Goal: Transaction & Acquisition: Purchase product/service

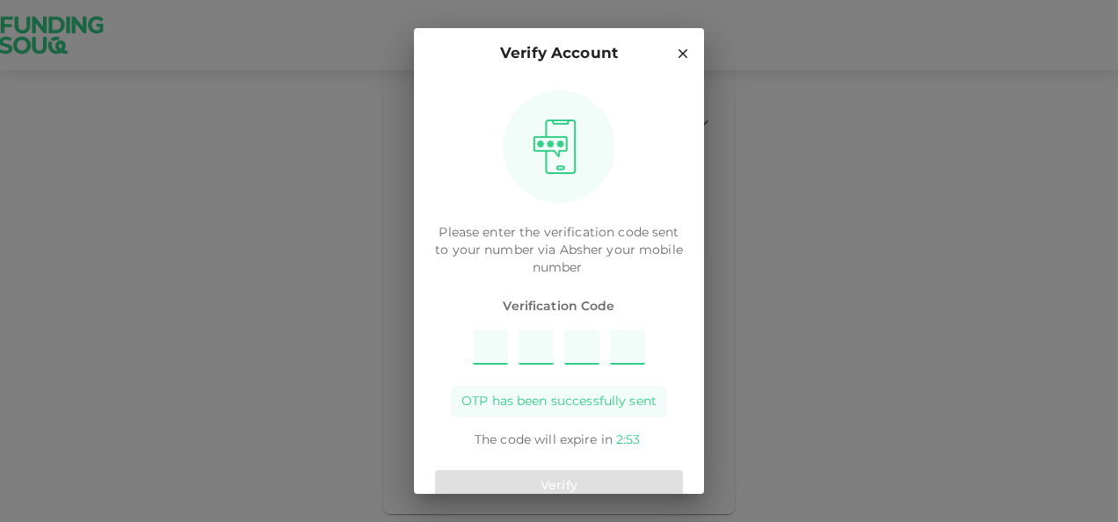
type input "9"
type input "8"
type input "1"
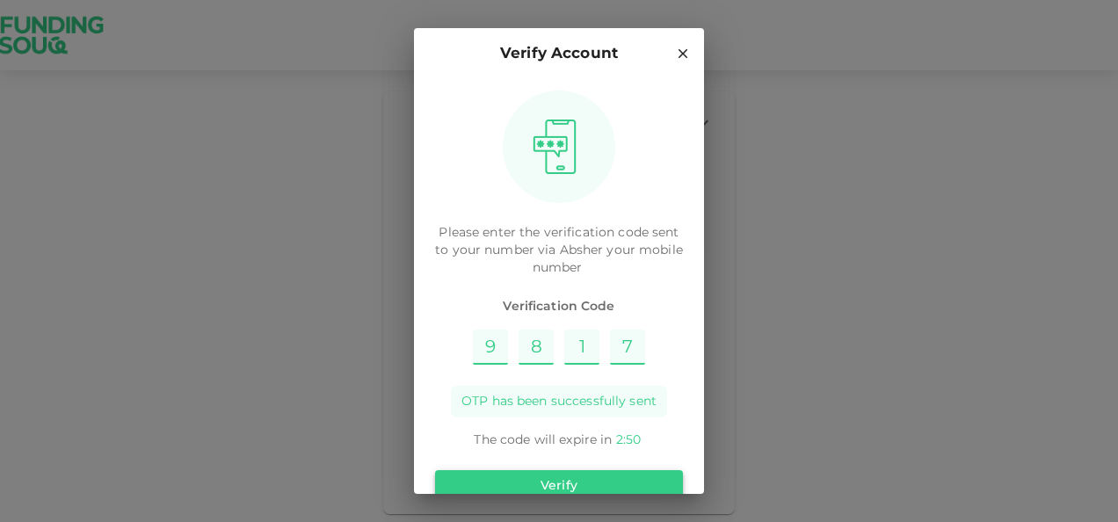
type input "7"
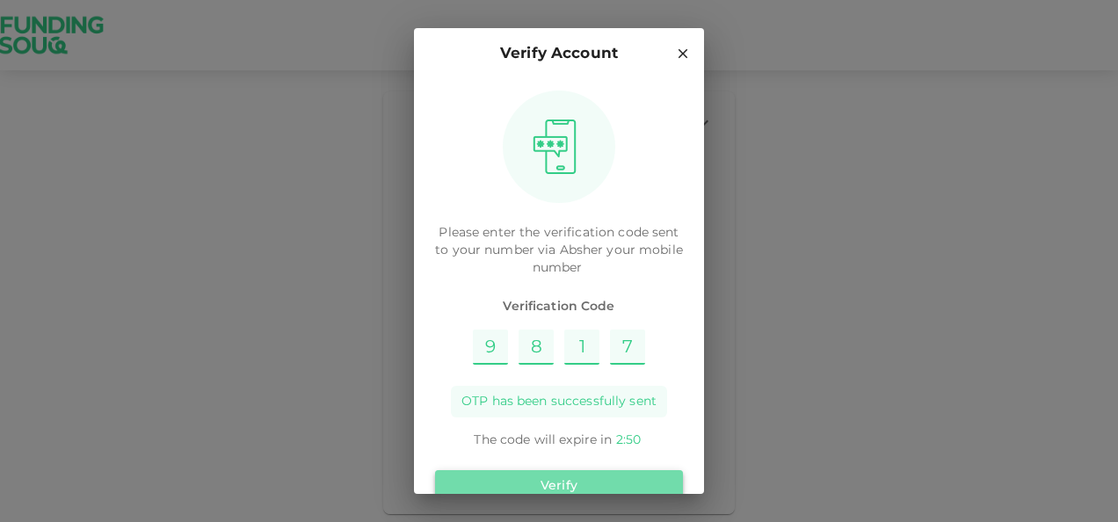
click at [626, 475] on button "Verify" at bounding box center [559, 486] width 248 height 32
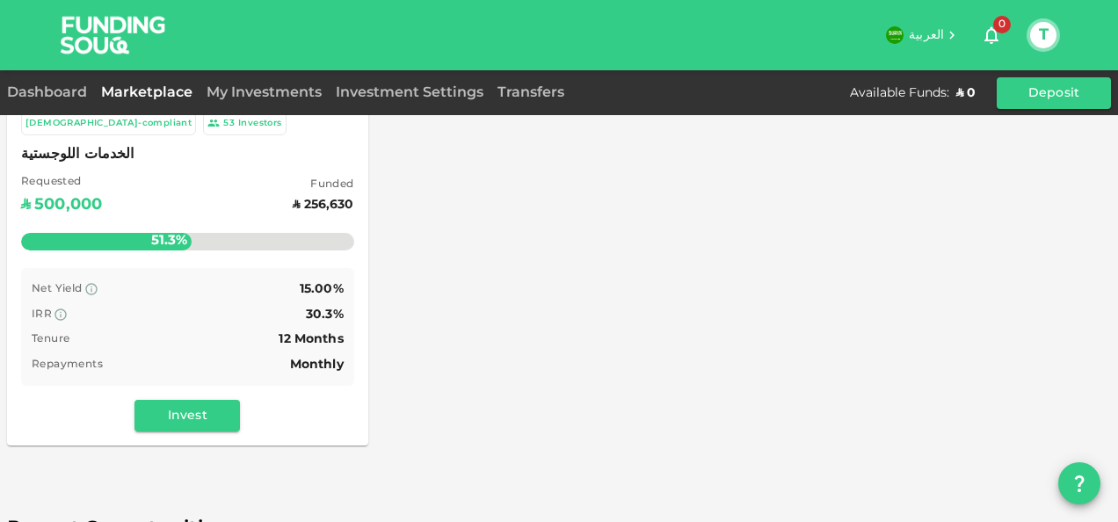
scroll to position [214, 0]
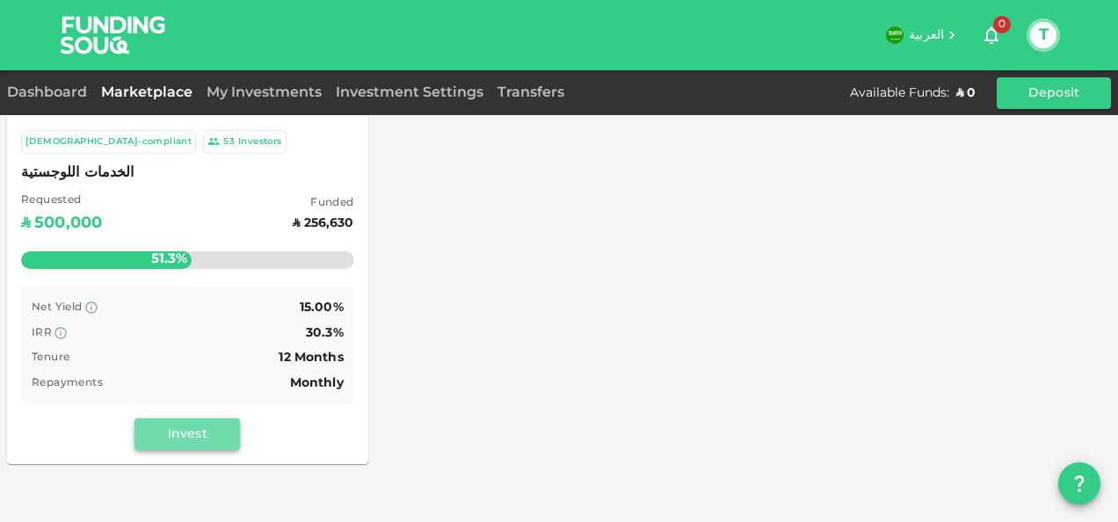
click at [190, 434] on button "Invest" at bounding box center [186, 434] width 105 height 32
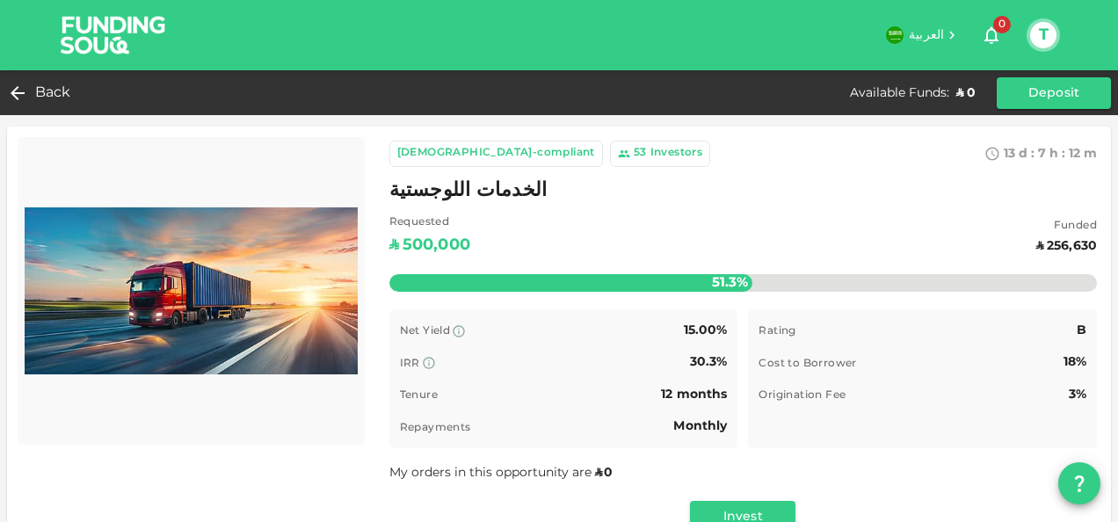
scroll to position [12, 0]
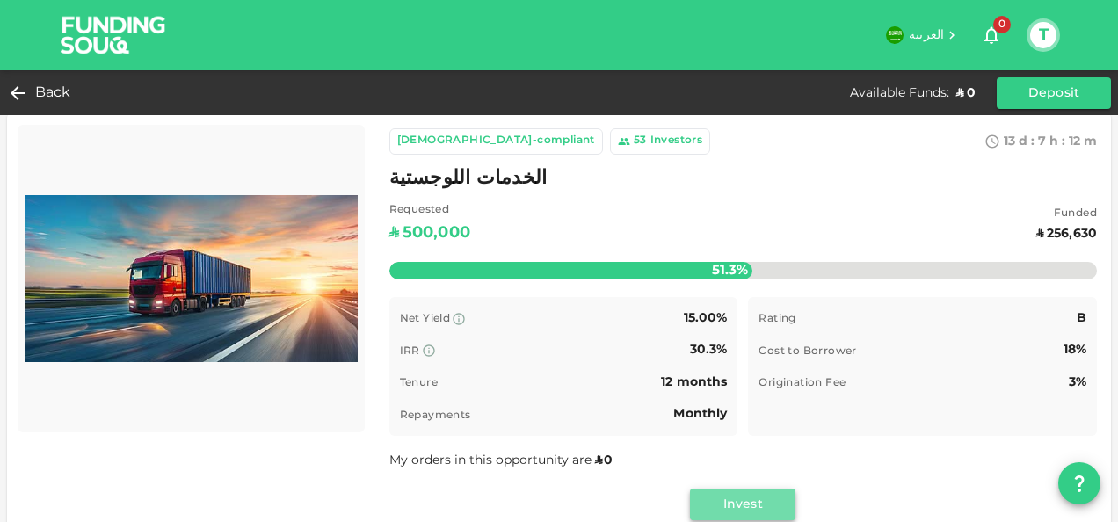
click at [717, 498] on button "Invest" at bounding box center [742, 505] width 105 height 32
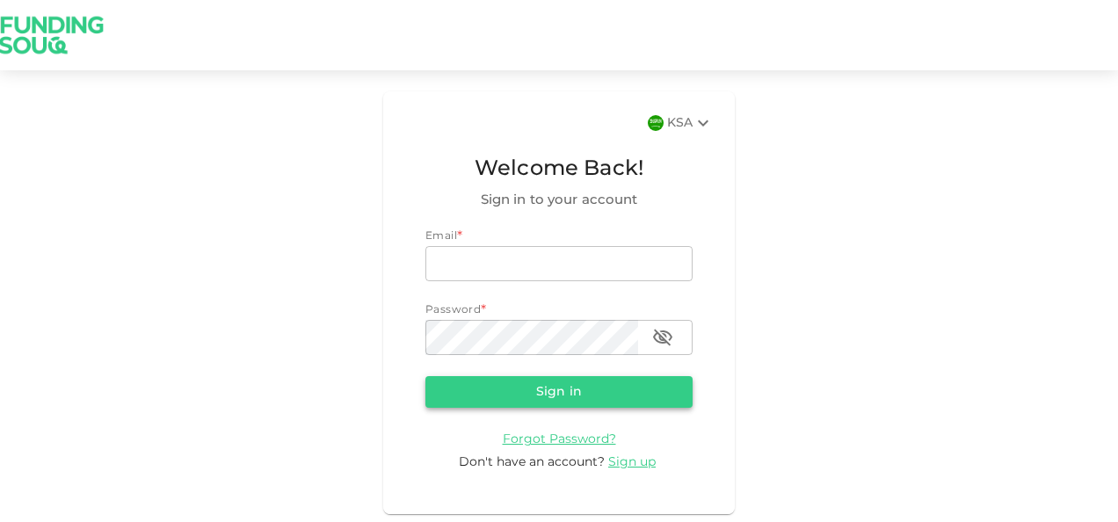
type input "[PERSON_NAME][EMAIL_ADDRESS][DOMAIN_NAME]"
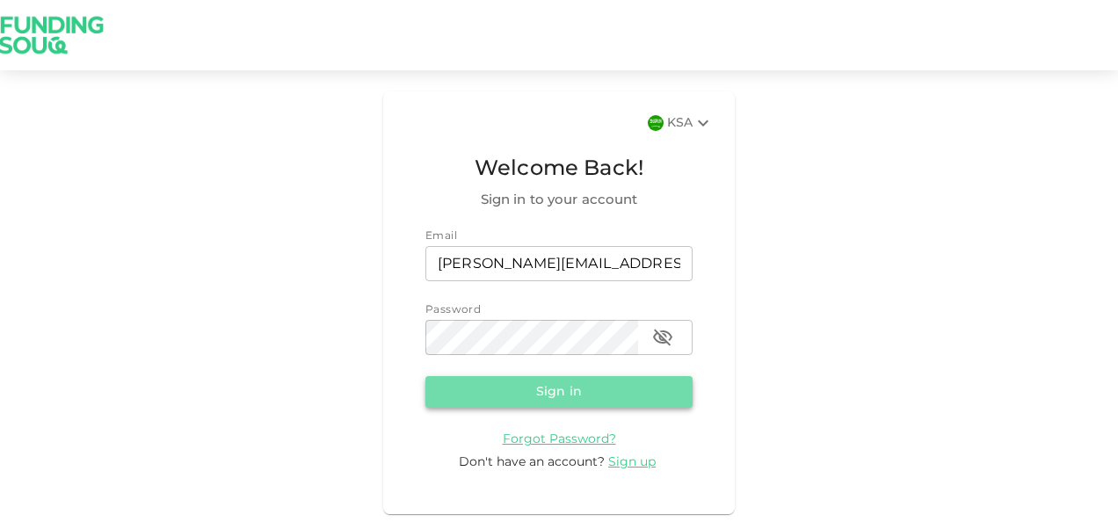
click at [570, 394] on button "Sign in" at bounding box center [558, 392] width 267 height 32
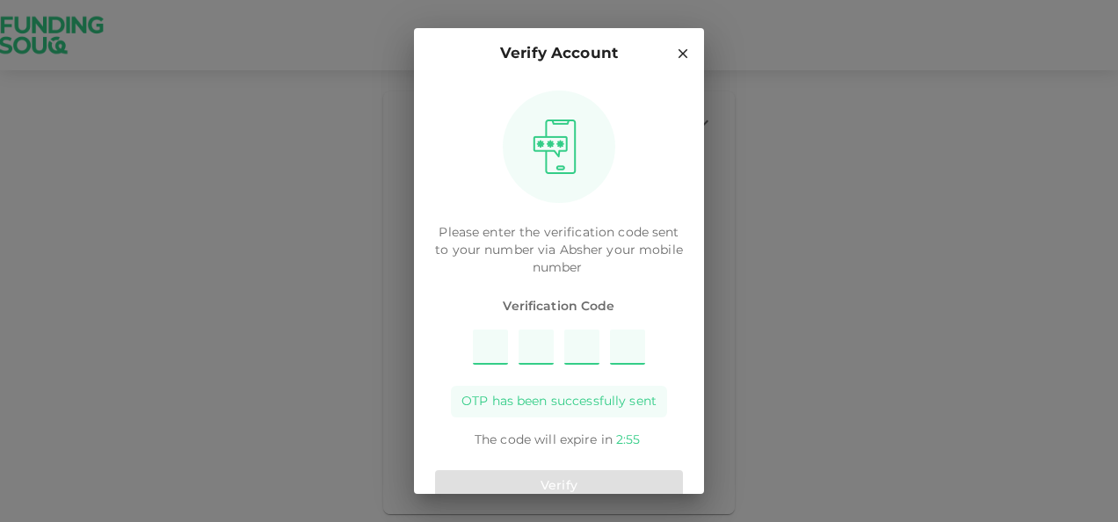
type input "2"
type input "7"
type input "6"
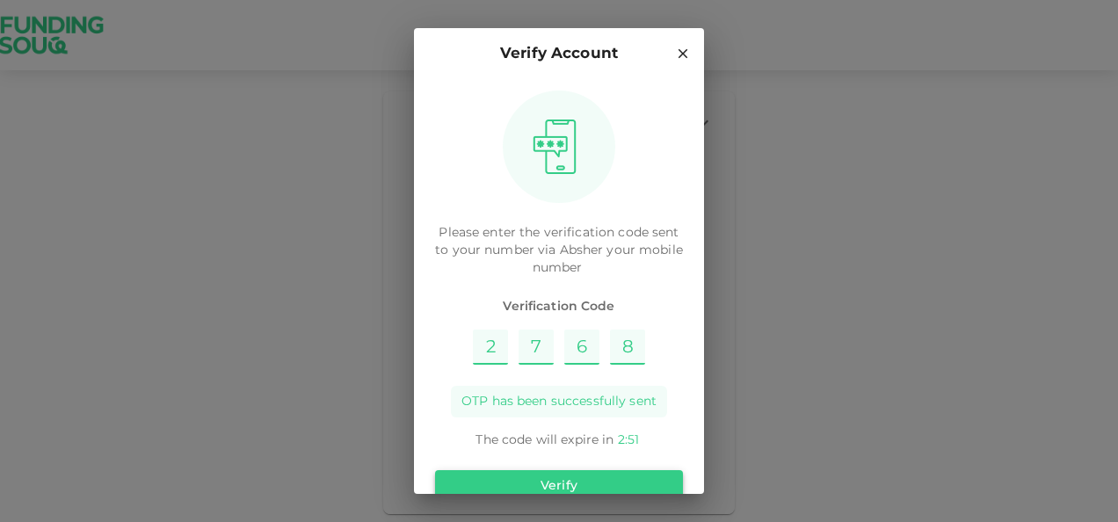
type input "8"
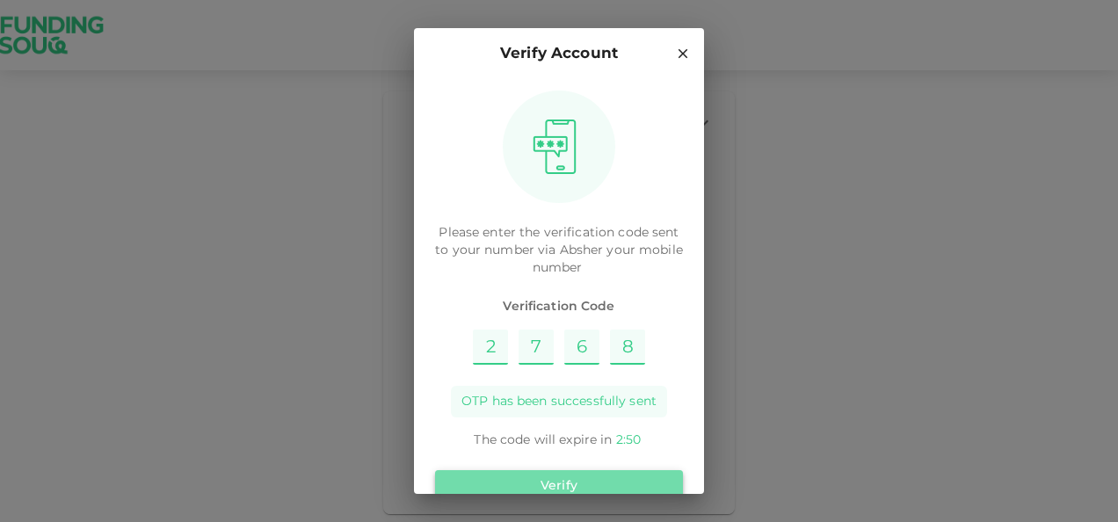
click at [591, 474] on button "Verify" at bounding box center [559, 486] width 248 height 32
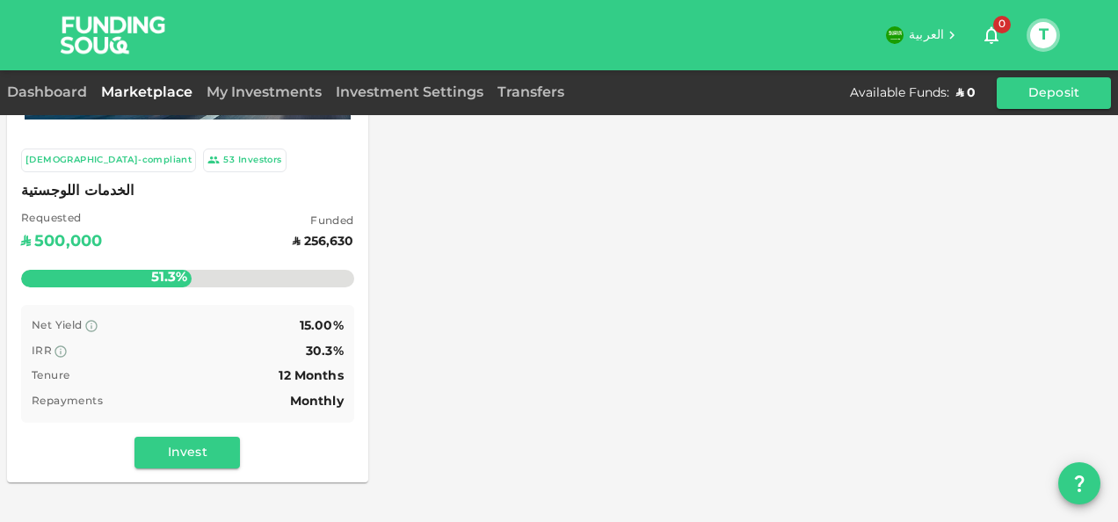
scroll to position [199, 0]
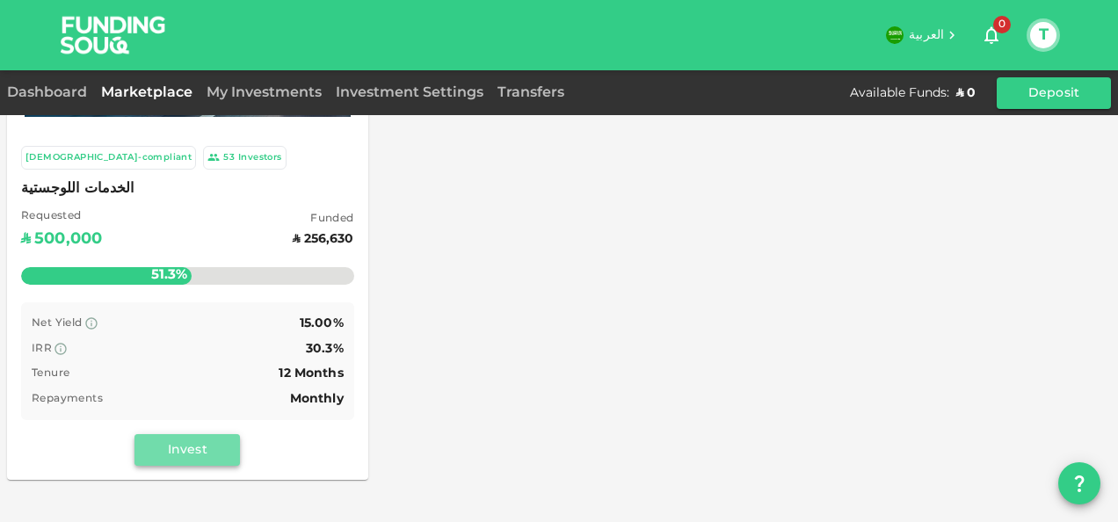
click at [205, 447] on button "Invest" at bounding box center [186, 450] width 105 height 32
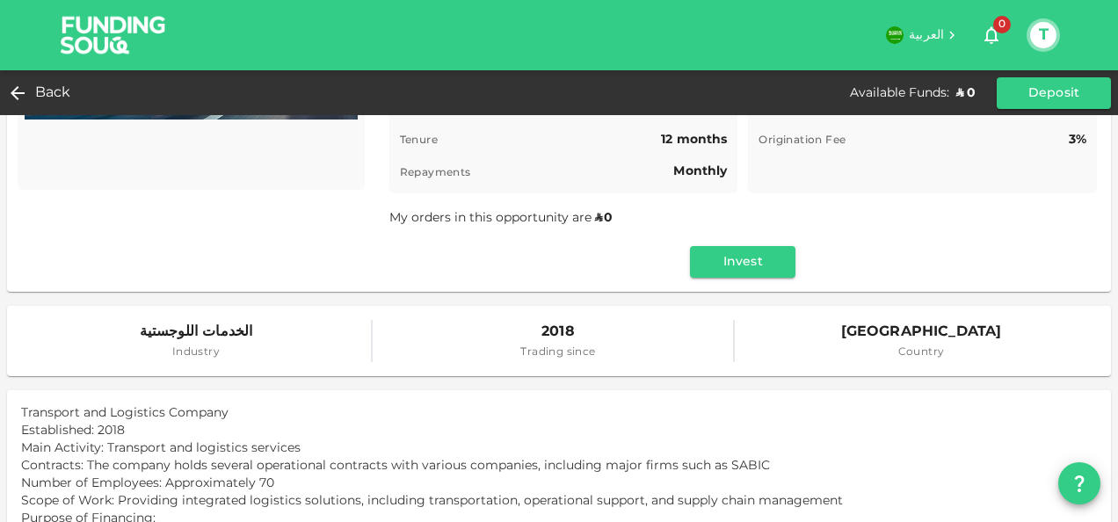
scroll to position [252, 0]
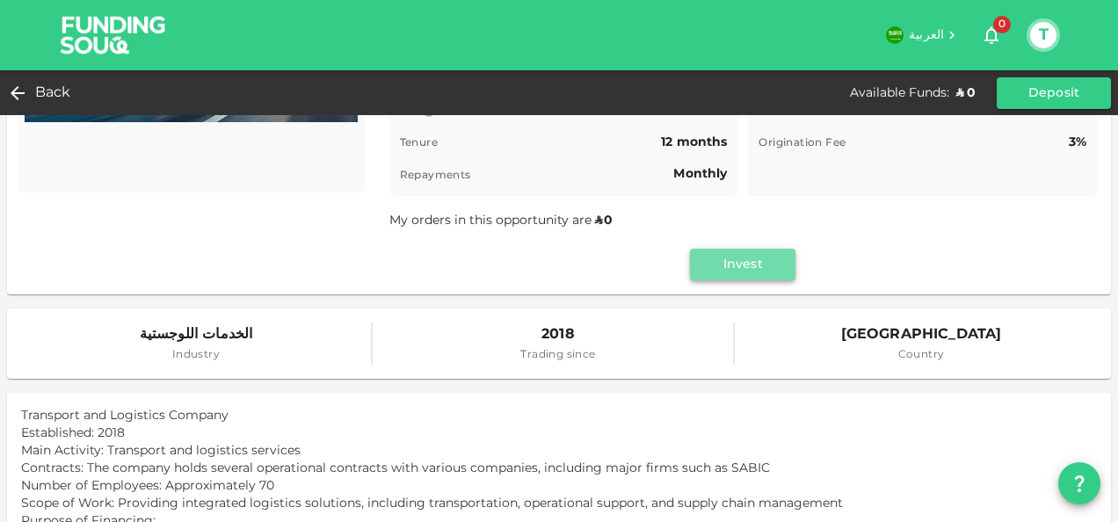
click at [743, 267] on button "Invest" at bounding box center [742, 265] width 105 height 32
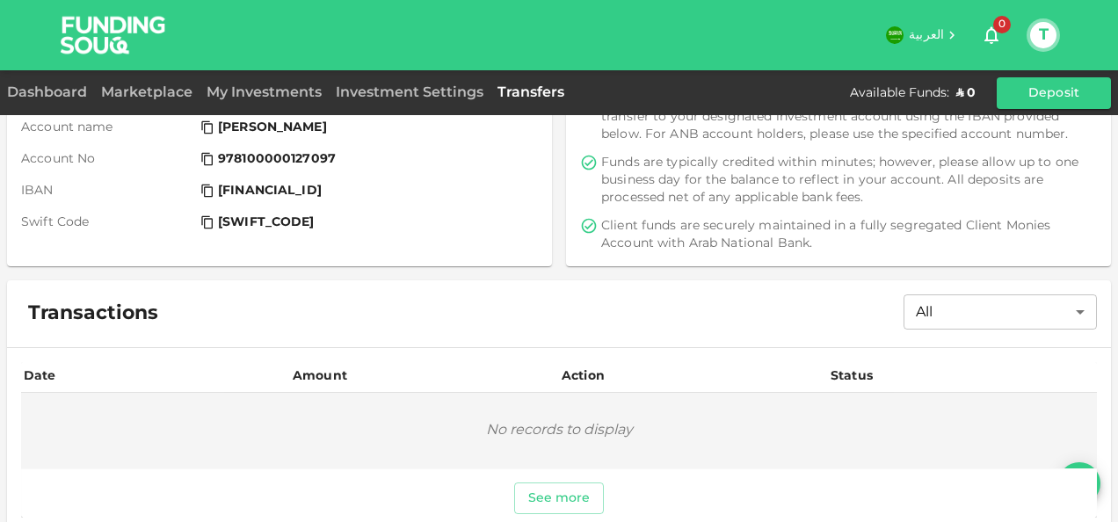
scroll to position [267, 0]
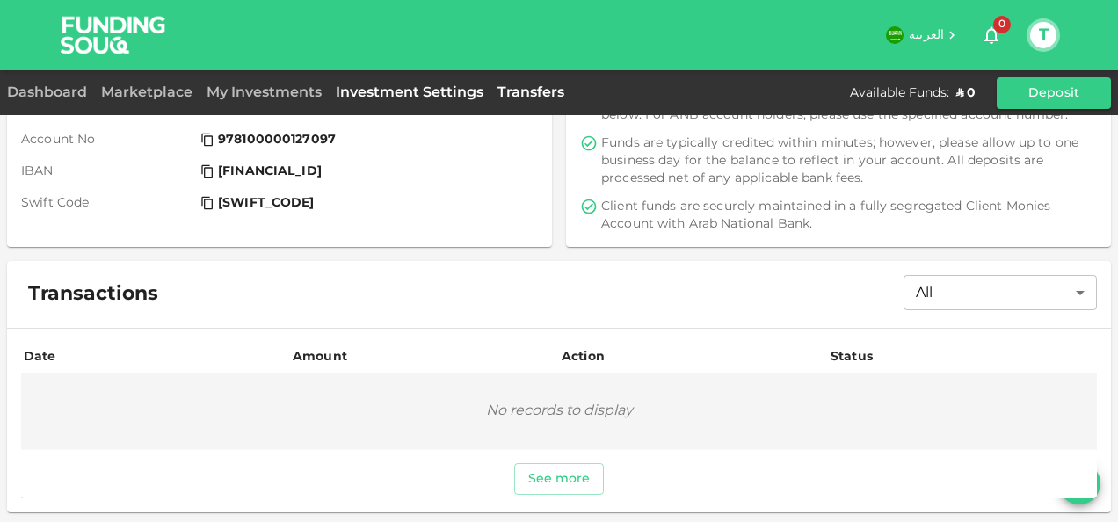
click at [391, 91] on link "Investment Settings" at bounding box center [410, 92] width 162 height 13
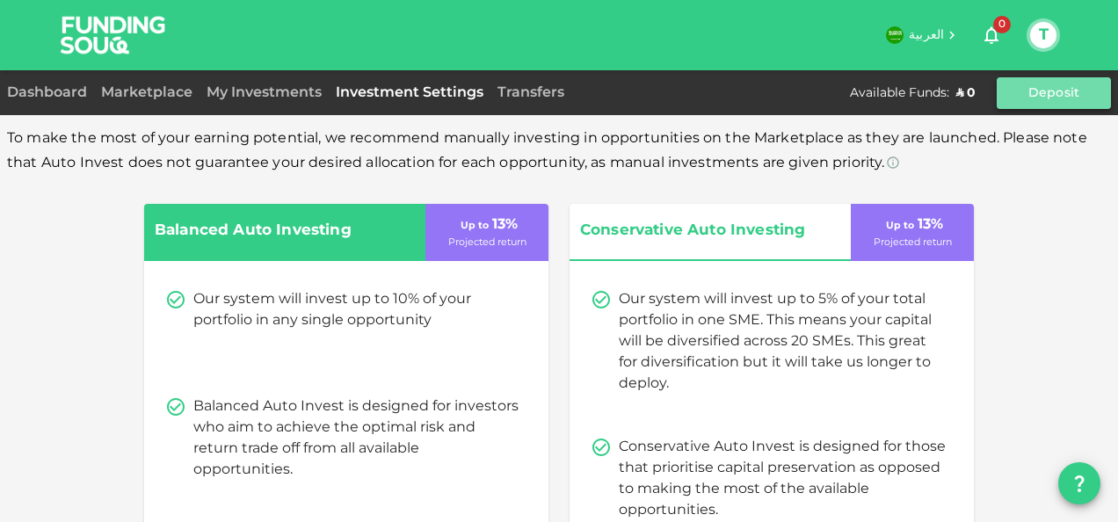
click at [1055, 91] on button "Deposit" at bounding box center [1054, 93] width 114 height 32
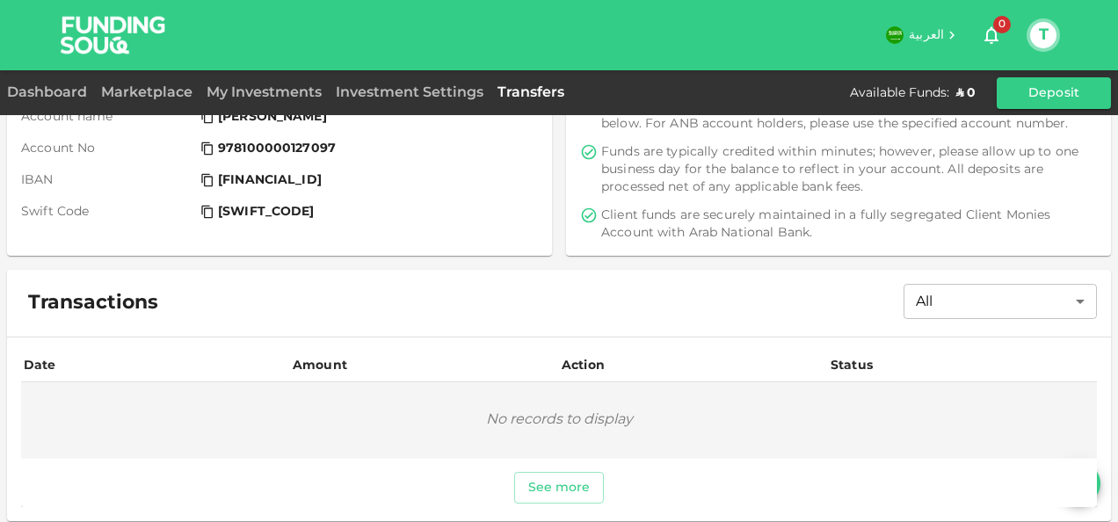
scroll to position [267, 0]
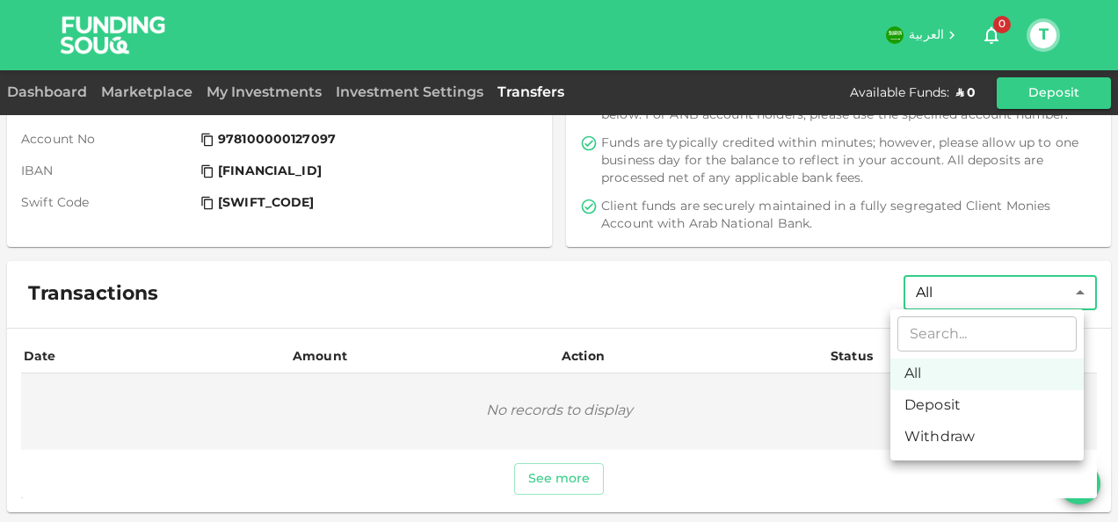
click at [939, 285] on body "العربية 0 T Dashboard Marketplace My Investments Investment Settings Transfers …" at bounding box center [559, 261] width 1118 height 522
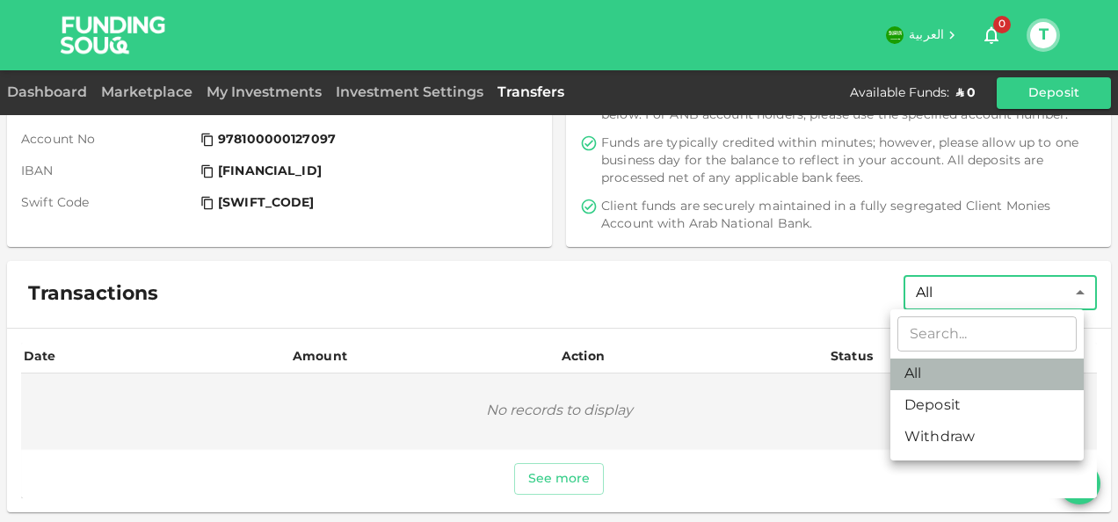
click at [914, 378] on li "All" at bounding box center [986, 375] width 193 height 32
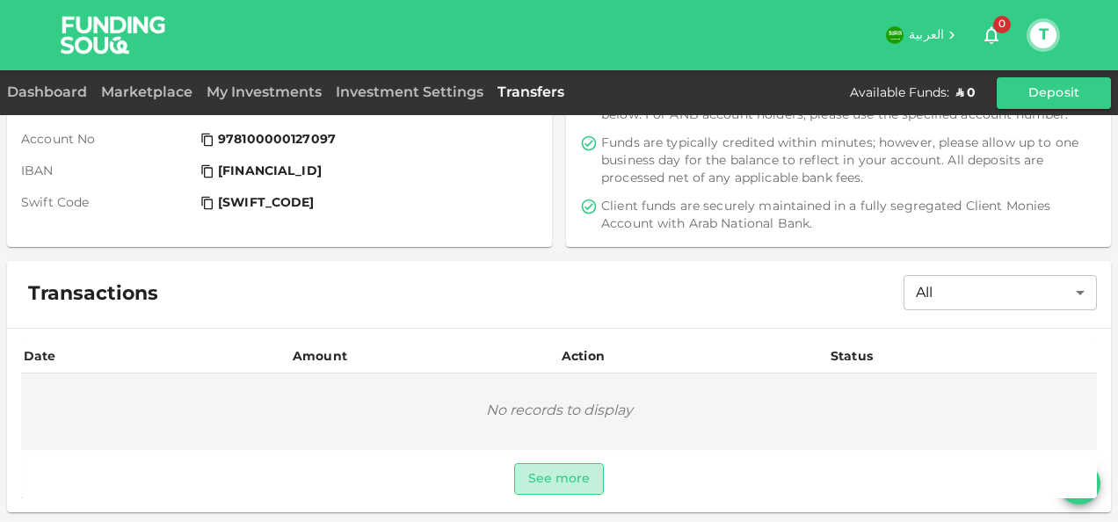
click at [515, 479] on button "See more" at bounding box center [559, 479] width 91 height 32
click at [1046, 39] on button "T" at bounding box center [1043, 35] width 26 height 26
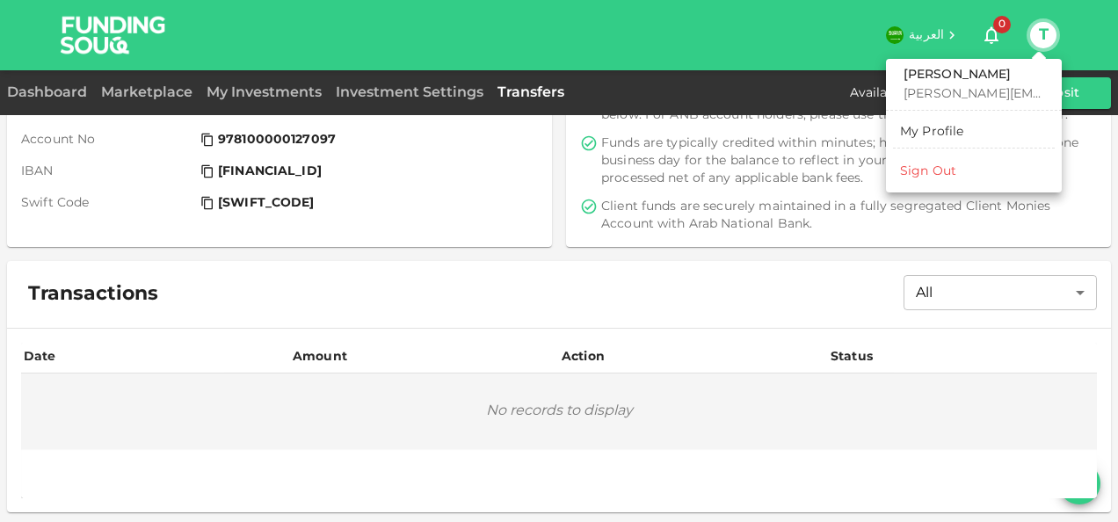
click at [936, 123] on div "My Profile" at bounding box center [932, 132] width 64 height 18
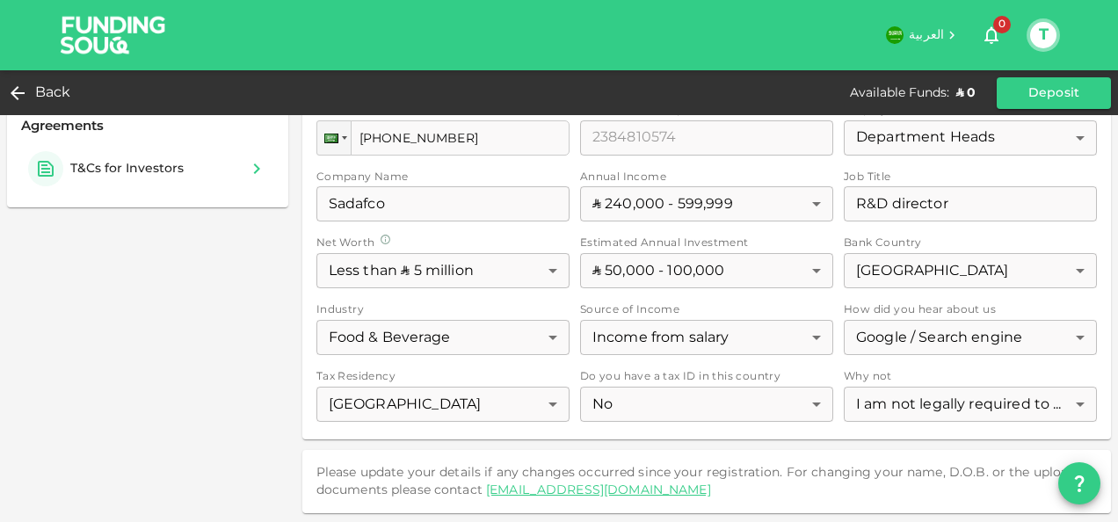
scroll to position [285, 0]
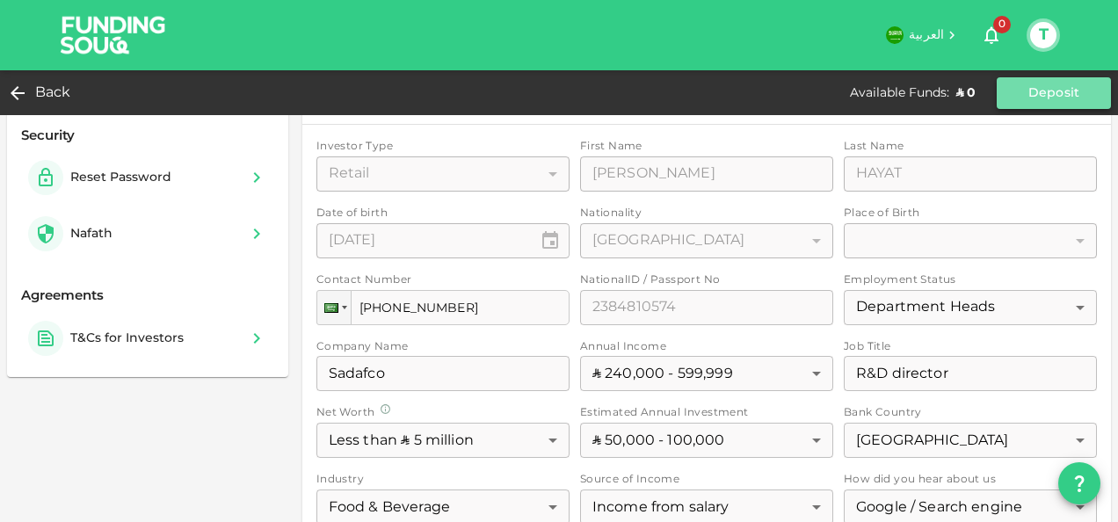
click at [1044, 83] on button "Deposit" at bounding box center [1054, 93] width 114 height 32
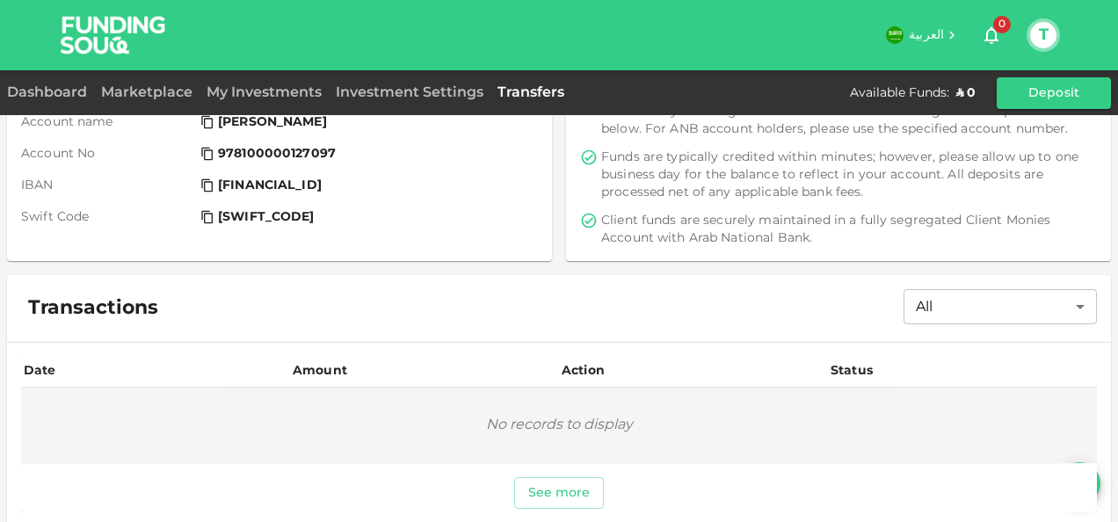
scroll to position [102, 0]
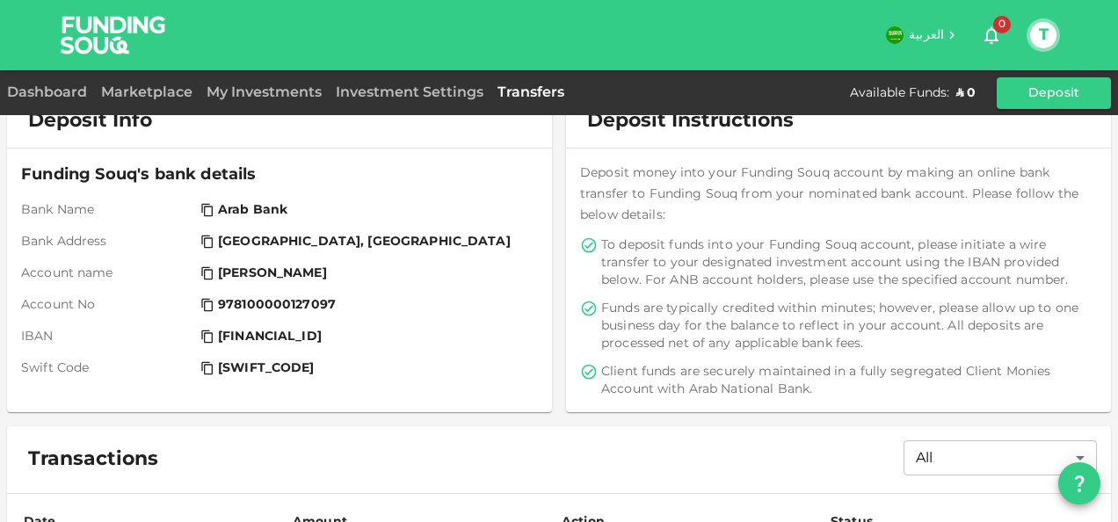
click at [209, 337] on icon at bounding box center [207, 337] width 14 height 14
click at [63, 87] on link "Dashboard" at bounding box center [50, 92] width 87 height 13
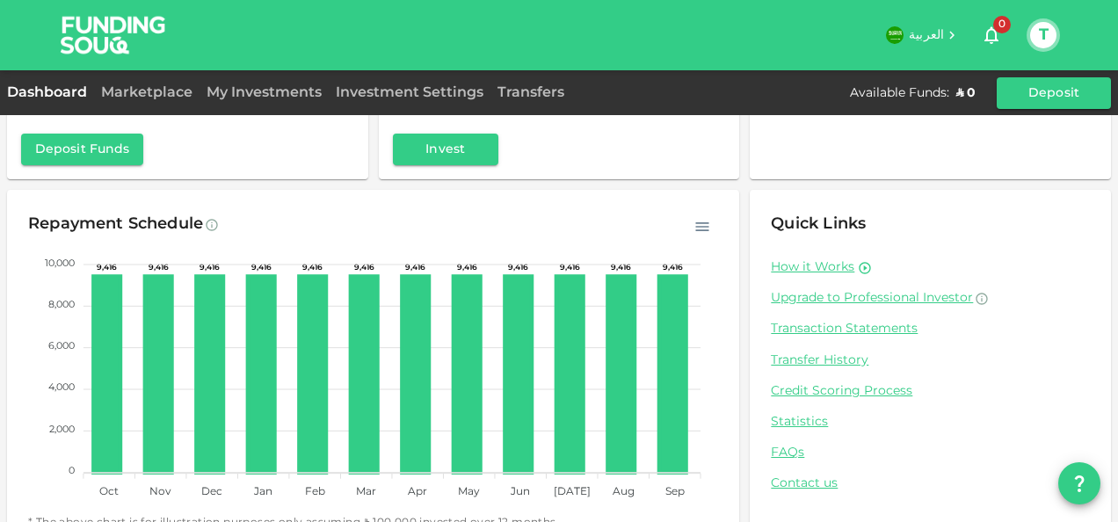
scroll to position [222, 0]
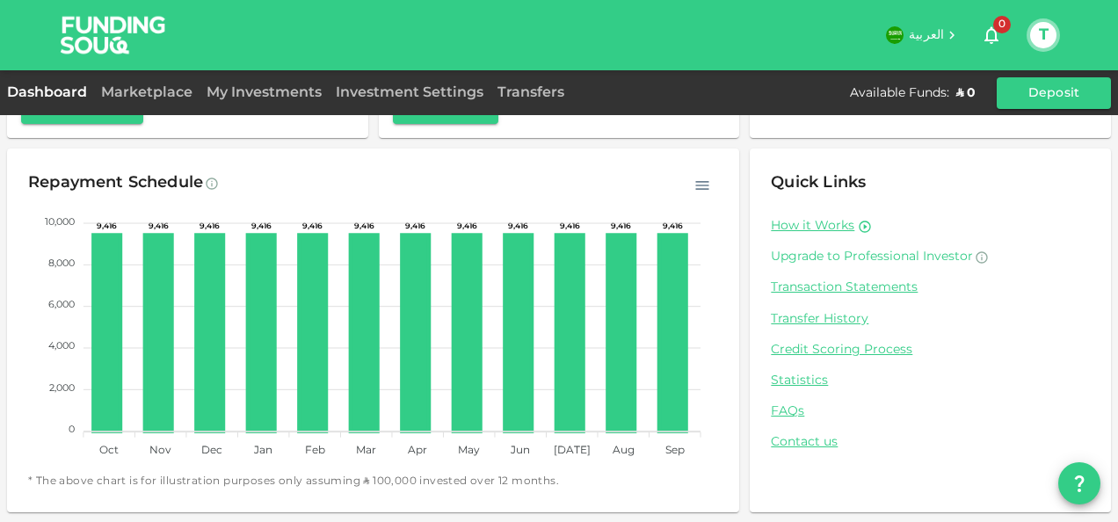
click at [820, 260] on link "Upgrade to Professional Investor" at bounding box center [930, 257] width 319 height 17
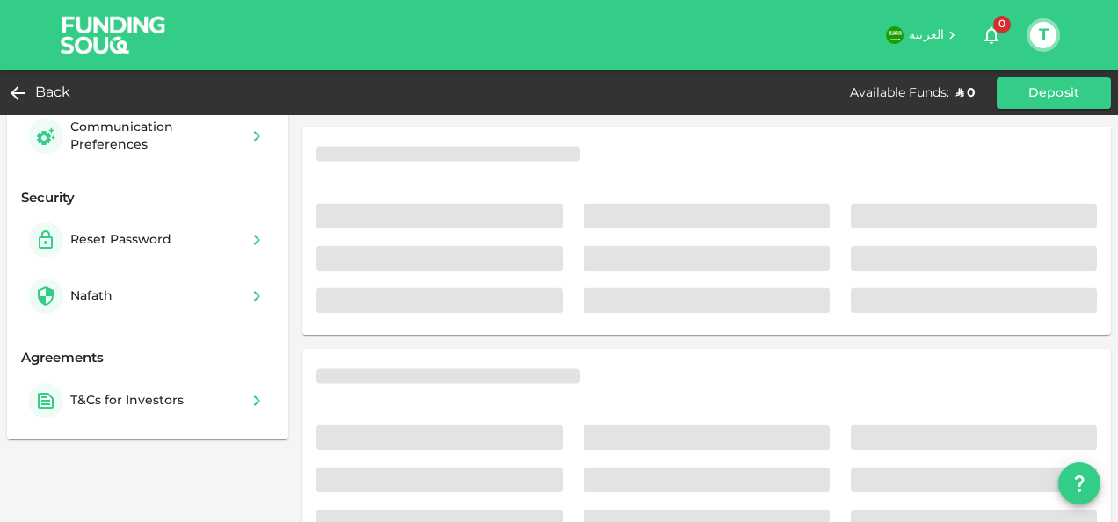
scroll to position [163, 0]
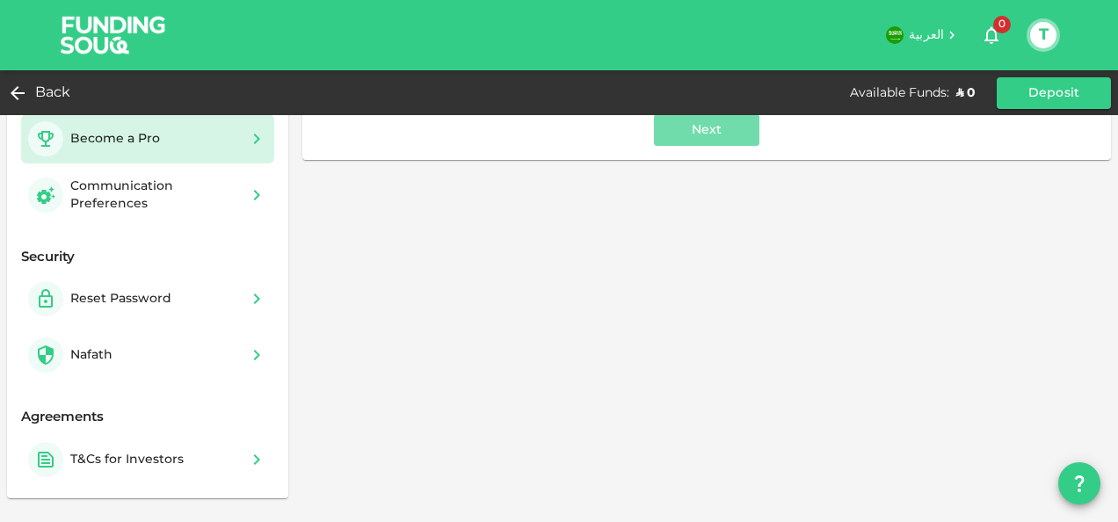
click at [698, 140] on button "Next" at bounding box center [706, 130] width 105 height 32
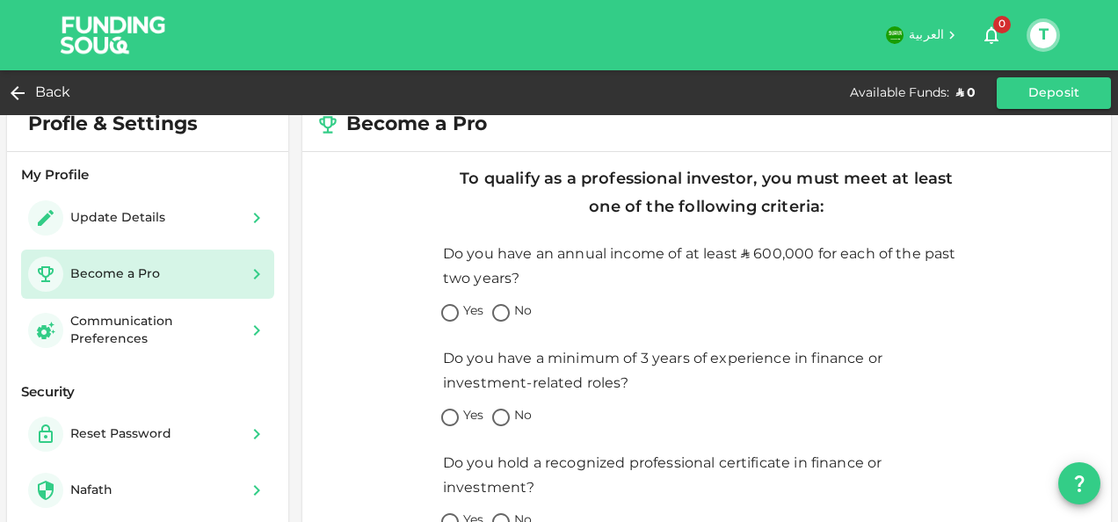
scroll to position [31, 0]
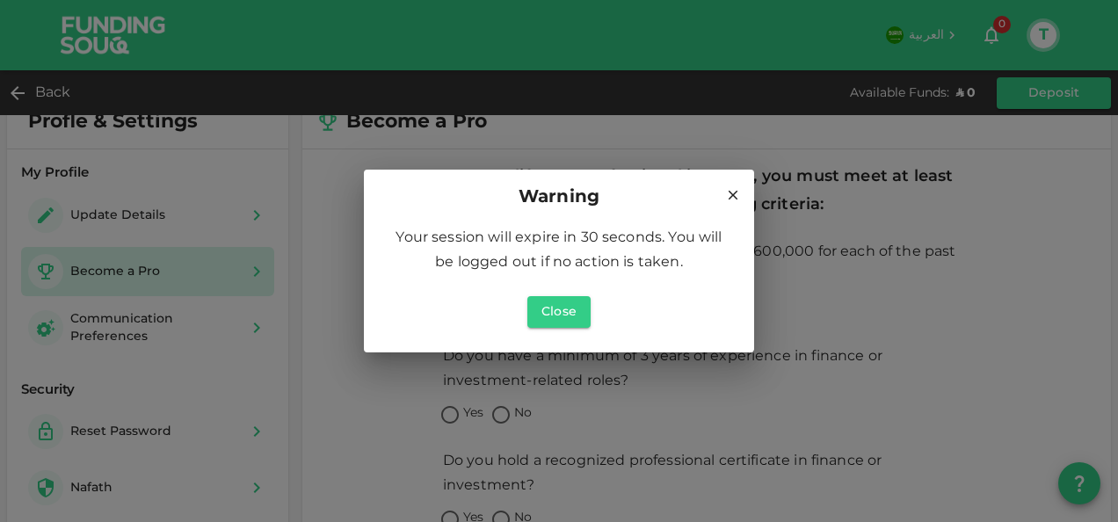
click at [735, 196] on icon at bounding box center [734, 196] width 10 height 10
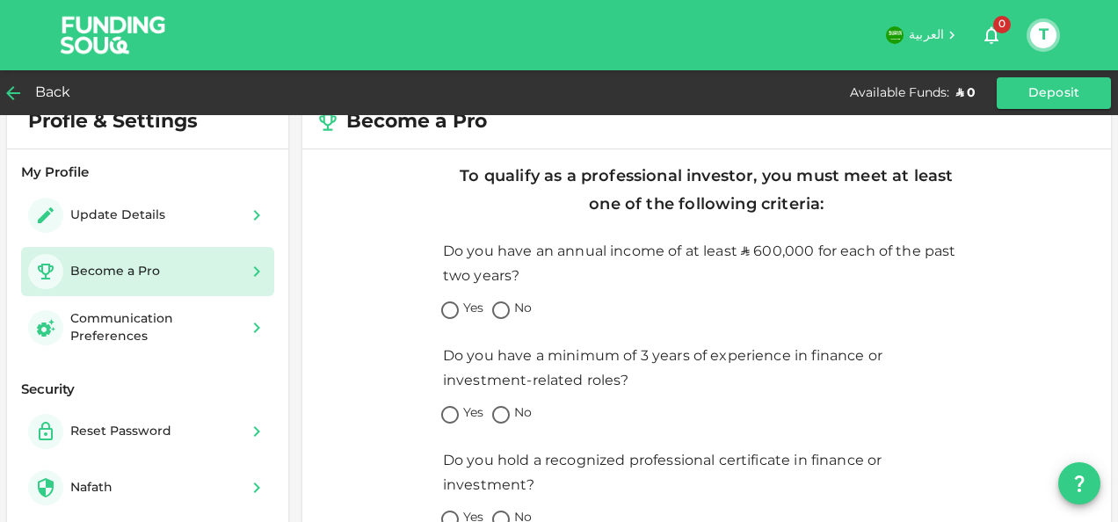
click at [42, 95] on span "Back" at bounding box center [53, 93] width 36 height 25
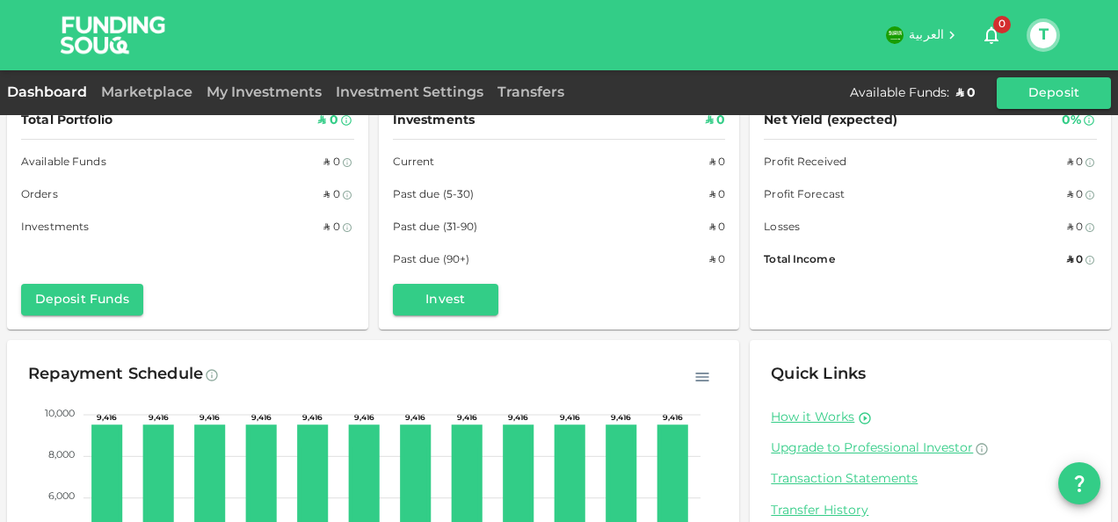
click at [148, 85] on div "Marketplace" at bounding box center [146, 93] width 105 height 21
click at [151, 93] on link "Marketplace" at bounding box center [146, 92] width 105 height 13
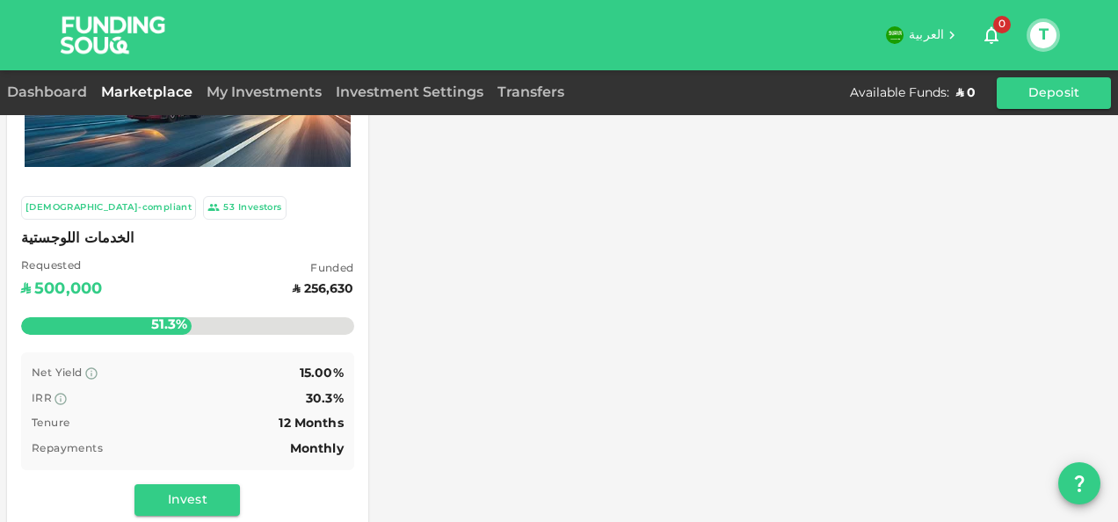
scroll to position [153, 0]
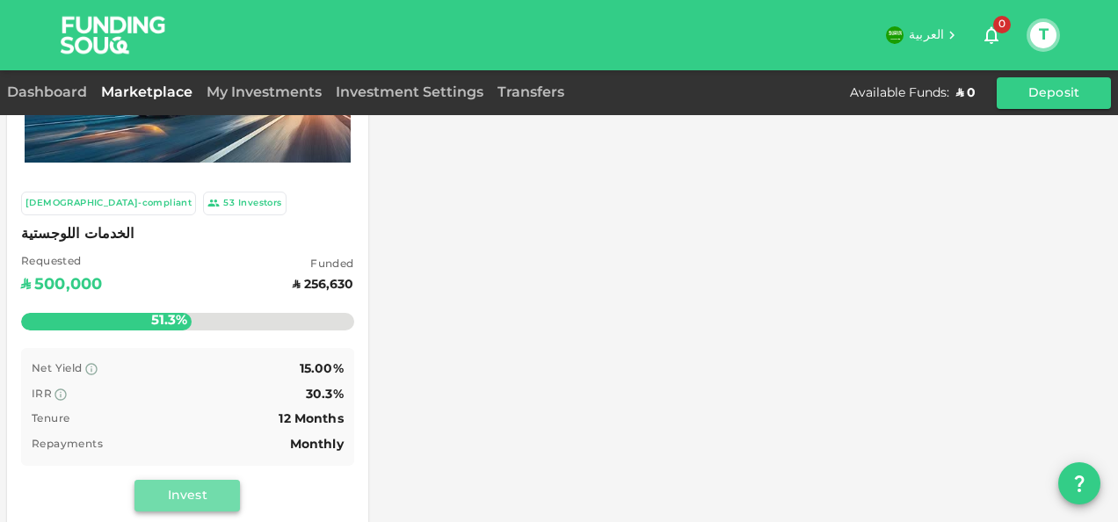
click at [209, 483] on button "Invest" at bounding box center [186, 496] width 105 height 32
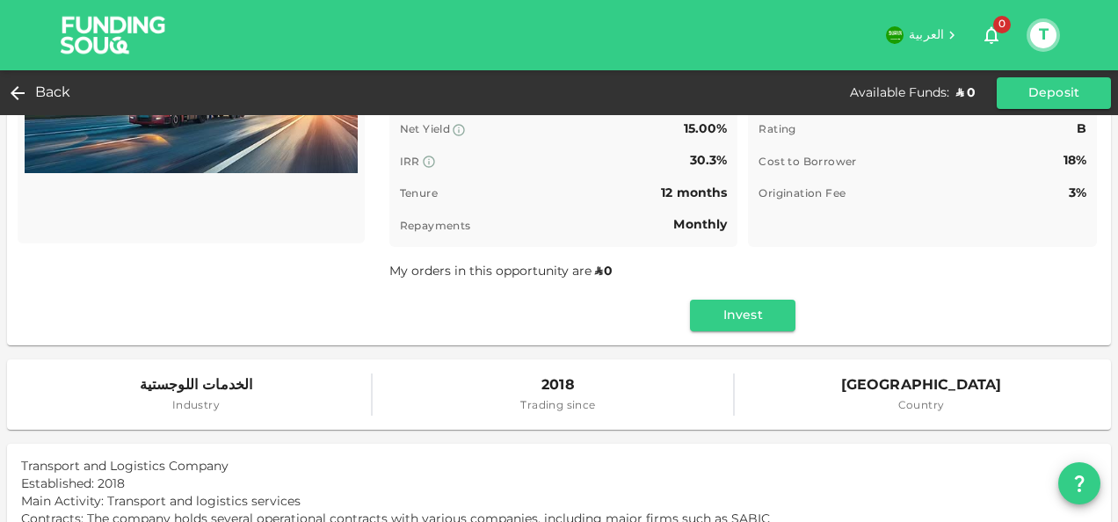
scroll to position [204, 0]
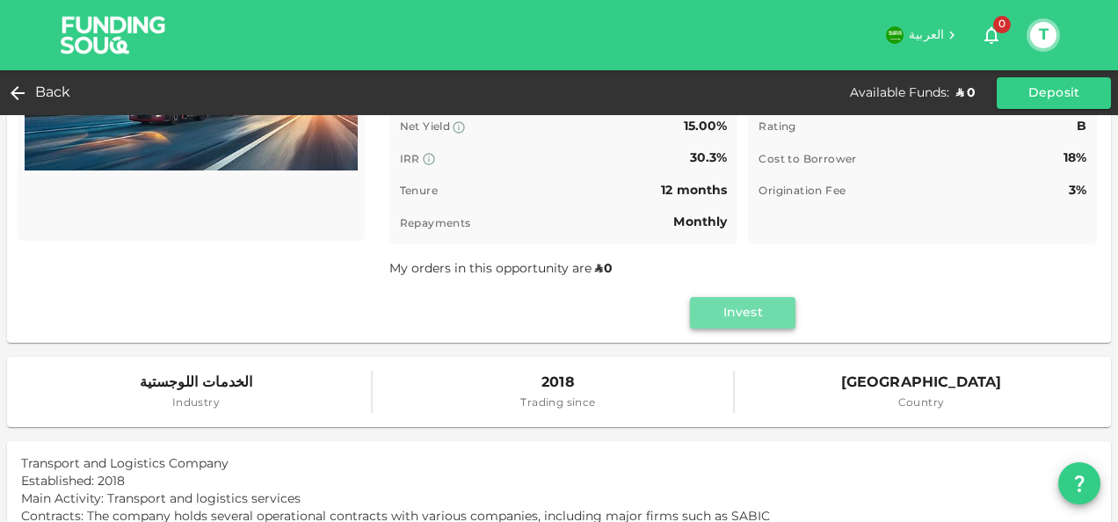
click at [739, 311] on button "Invest" at bounding box center [742, 313] width 105 height 32
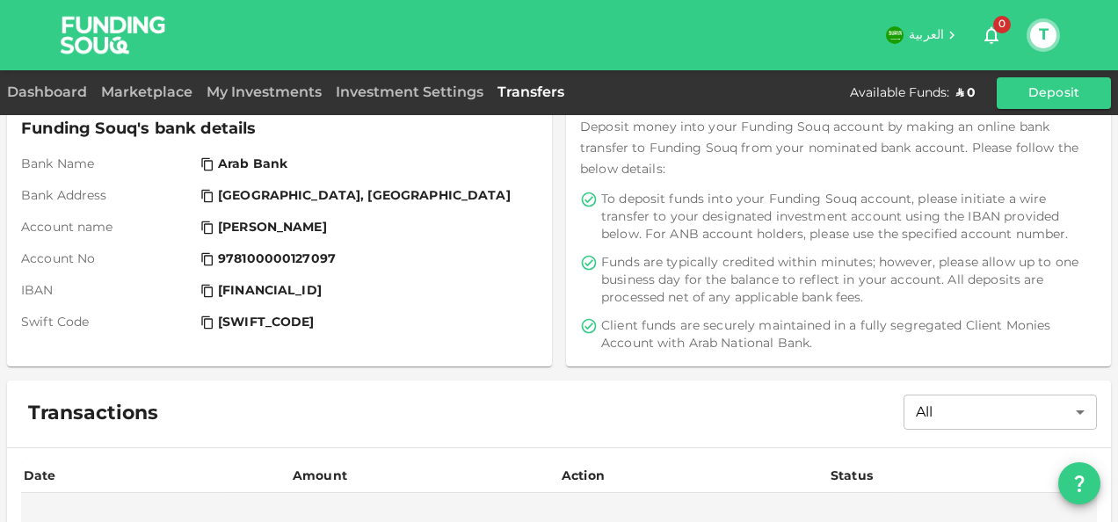
scroll to position [98, 0]
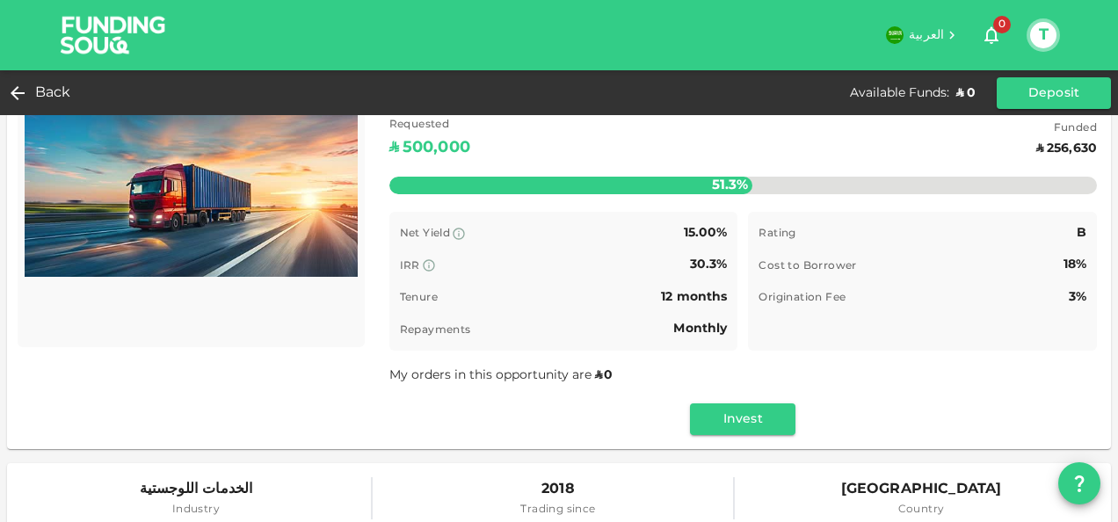
scroll to position [102, 0]
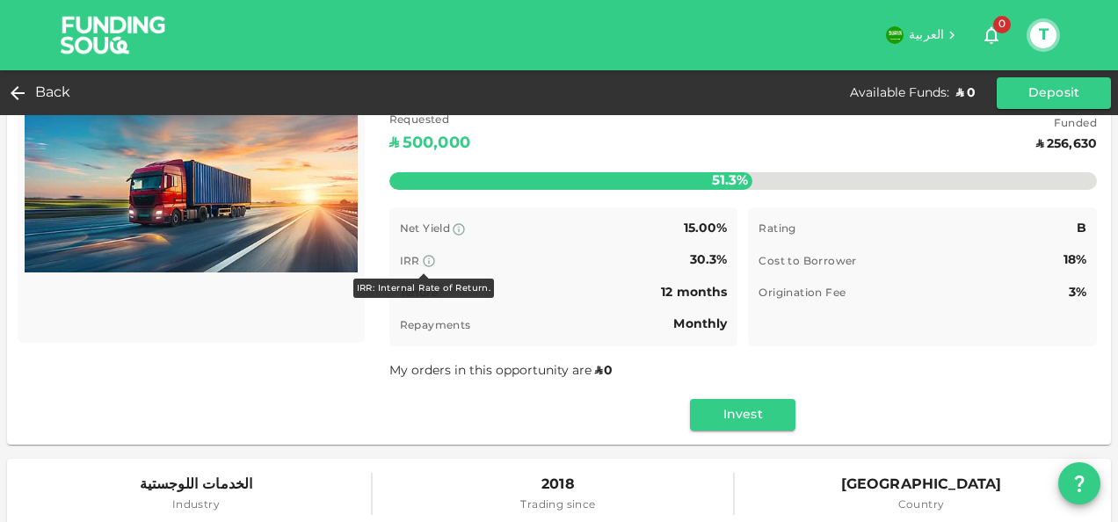
click at [425, 265] on icon at bounding box center [429, 261] width 14 height 14
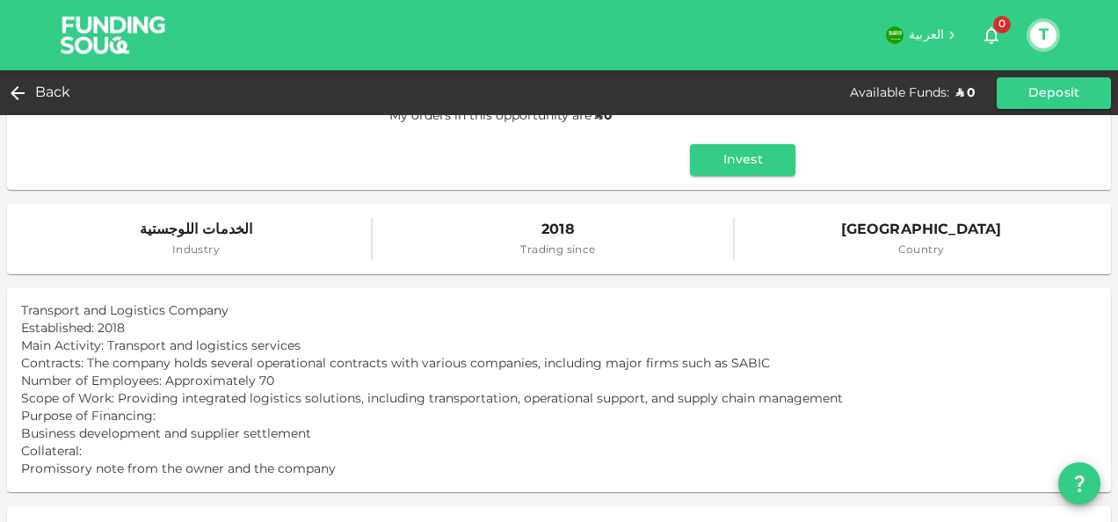
scroll to position [344, 0]
